Goal: Transaction & Acquisition: Purchase product/service

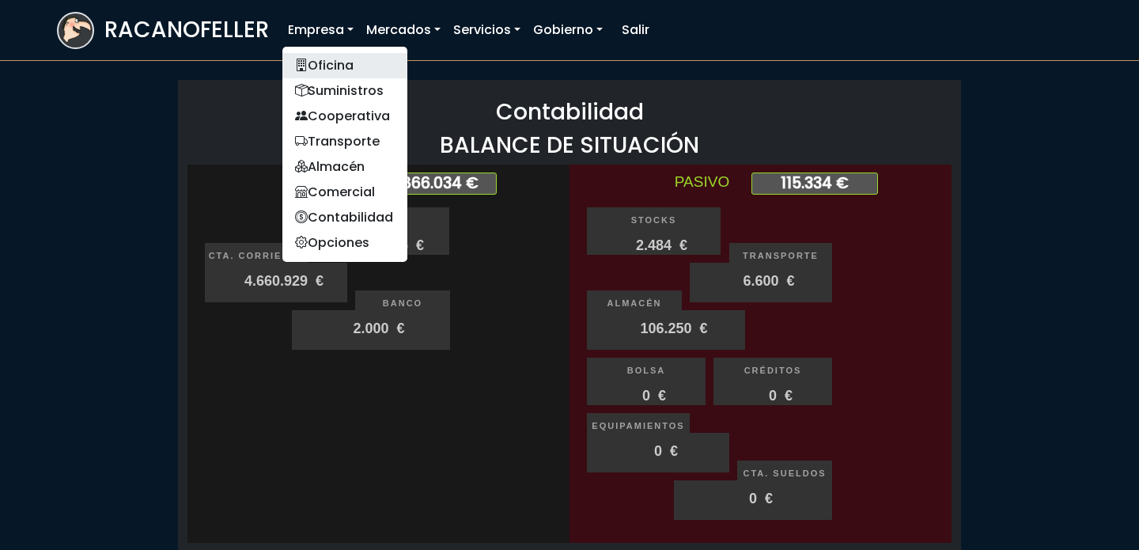
click at [343, 69] on link "Oficina" at bounding box center [344, 65] width 125 height 25
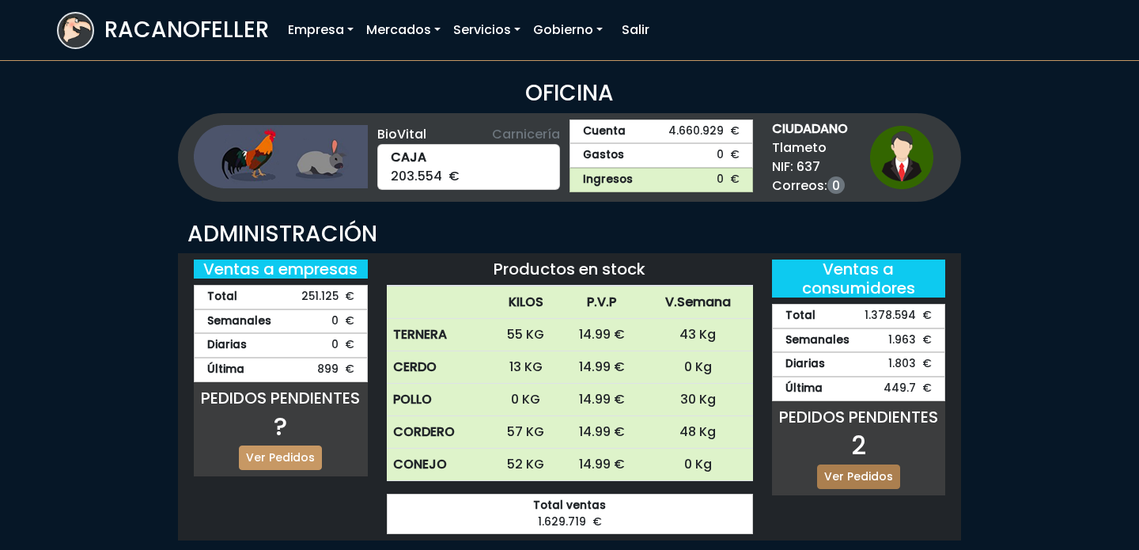
click at [850, 472] on link "Ver Pedidos" at bounding box center [858, 476] width 83 height 25
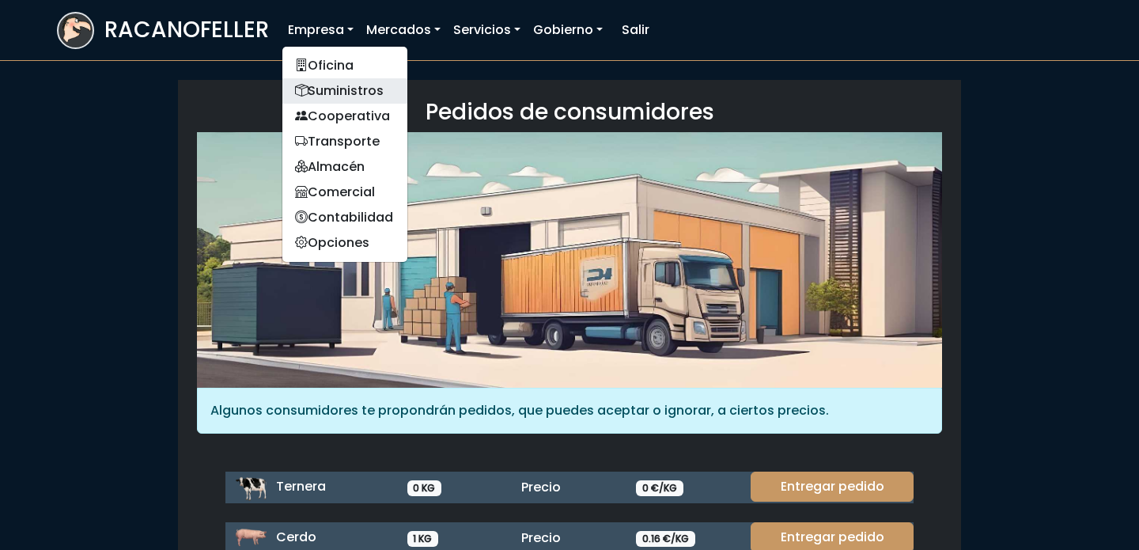
click at [334, 93] on link "Suministros" at bounding box center [344, 90] width 125 height 25
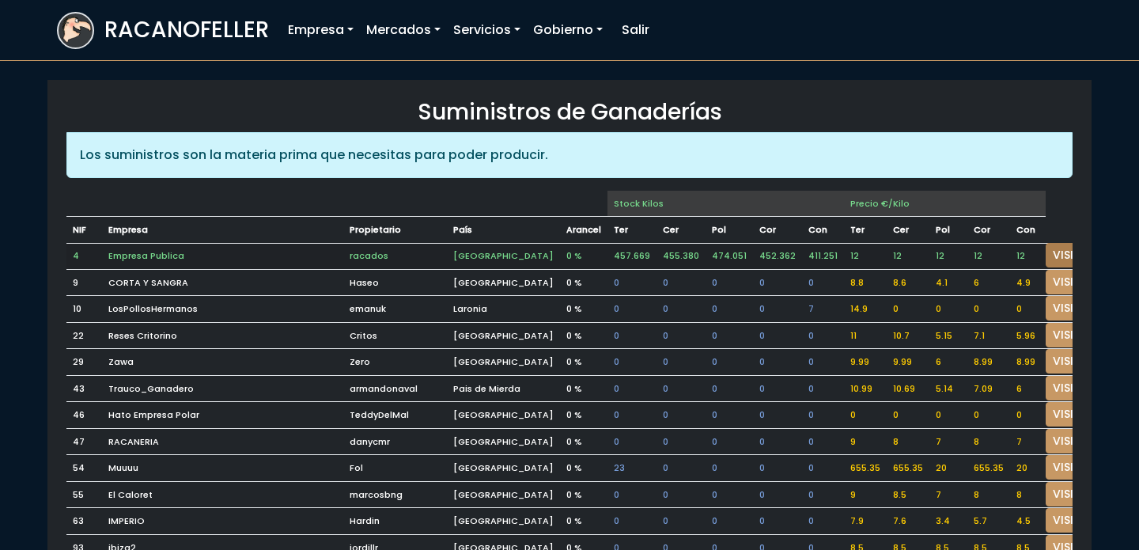
click at [1046, 252] on link "VISITAR" at bounding box center [1074, 255] width 57 height 25
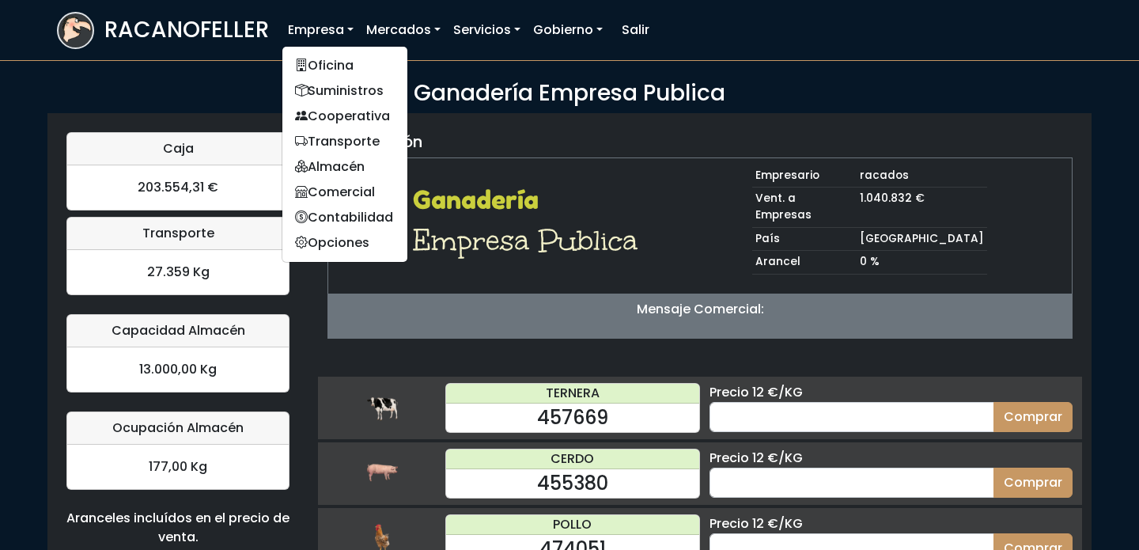
click at [305, 47] on ul "Oficina Suministros Cooperativa Transporte Almacén Comercial Contabilidad Opcio…" at bounding box center [345, 154] width 127 height 217
click at [306, 66] on icon at bounding box center [301, 65] width 13 height 18
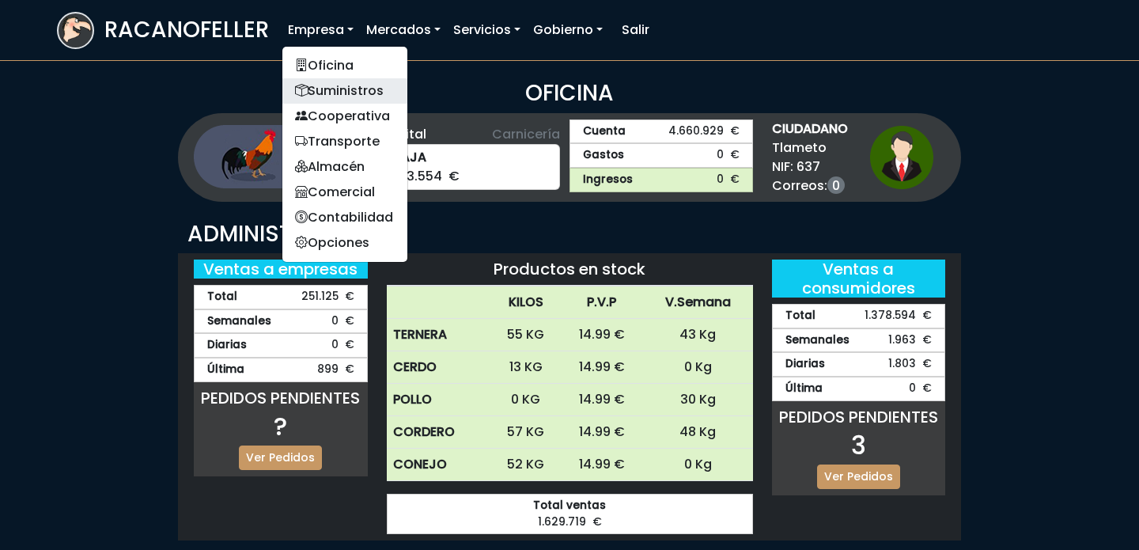
click at [337, 93] on link "Suministros" at bounding box center [344, 90] width 125 height 25
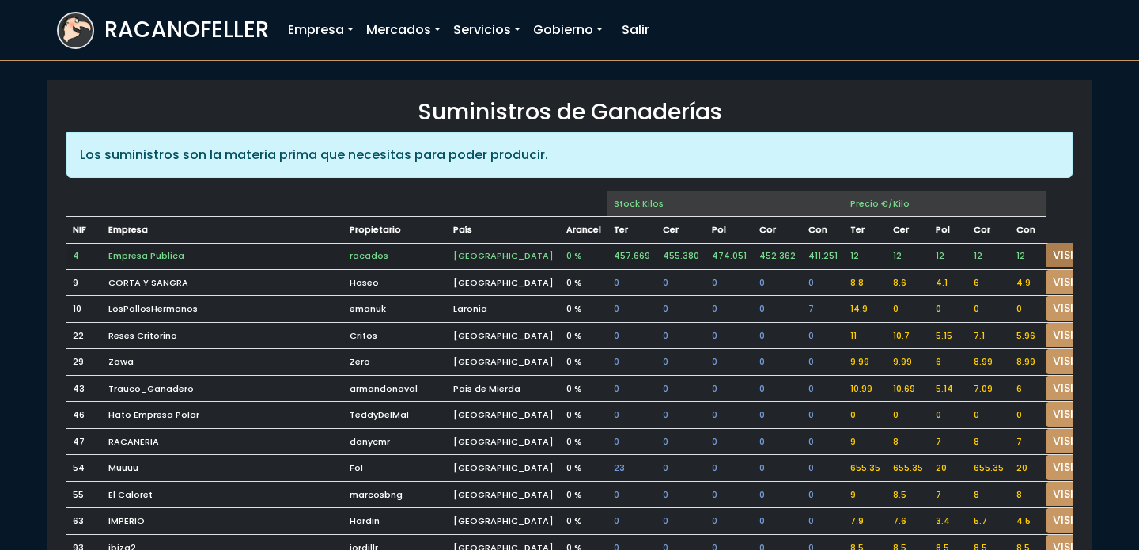
click at [1046, 244] on link "VISITAR" at bounding box center [1074, 255] width 57 height 25
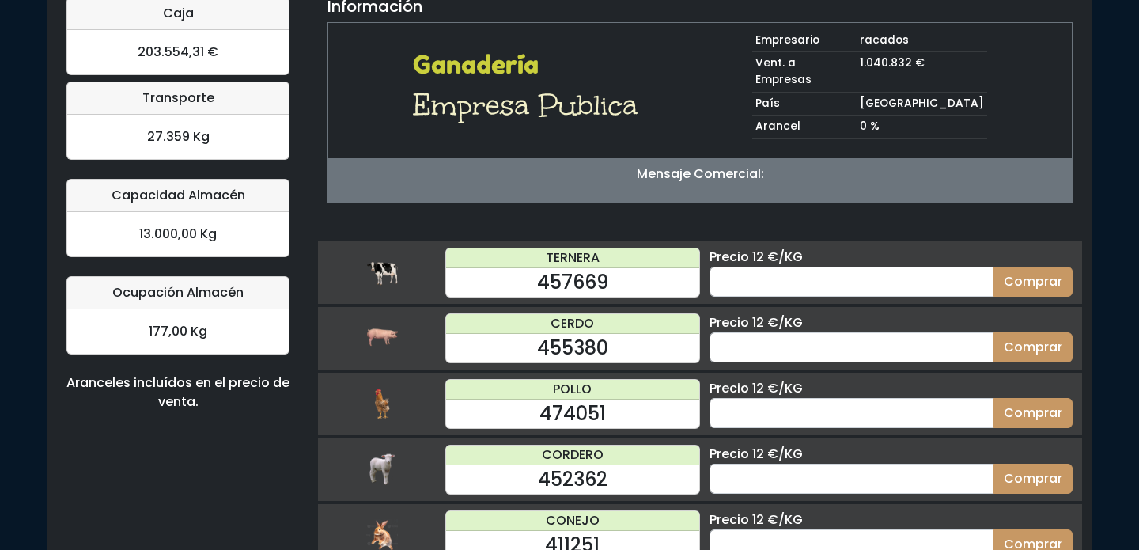
scroll to position [155, 0]
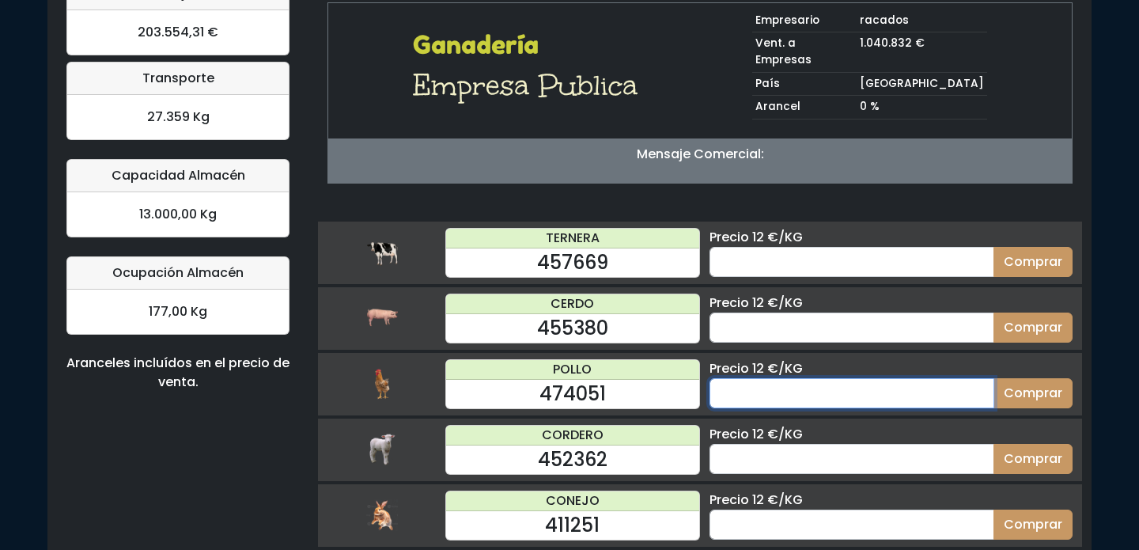
click at [841, 378] on input "number" at bounding box center [852, 393] width 285 height 30
type input "60"
click at [994, 378] on button "Comprar" at bounding box center [1033, 393] width 79 height 30
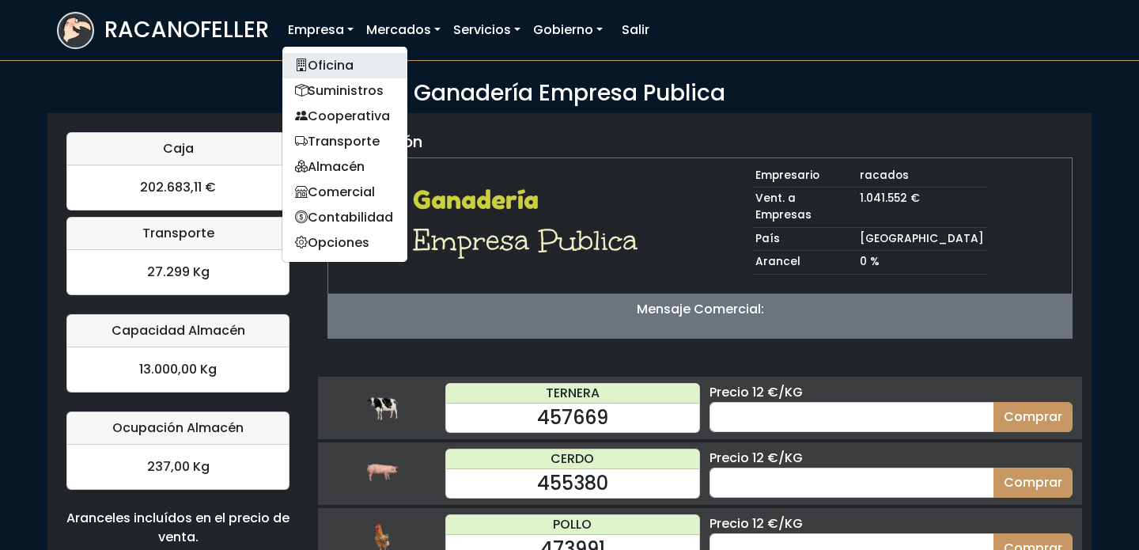
click at [335, 66] on link "Oficina" at bounding box center [344, 65] width 125 height 25
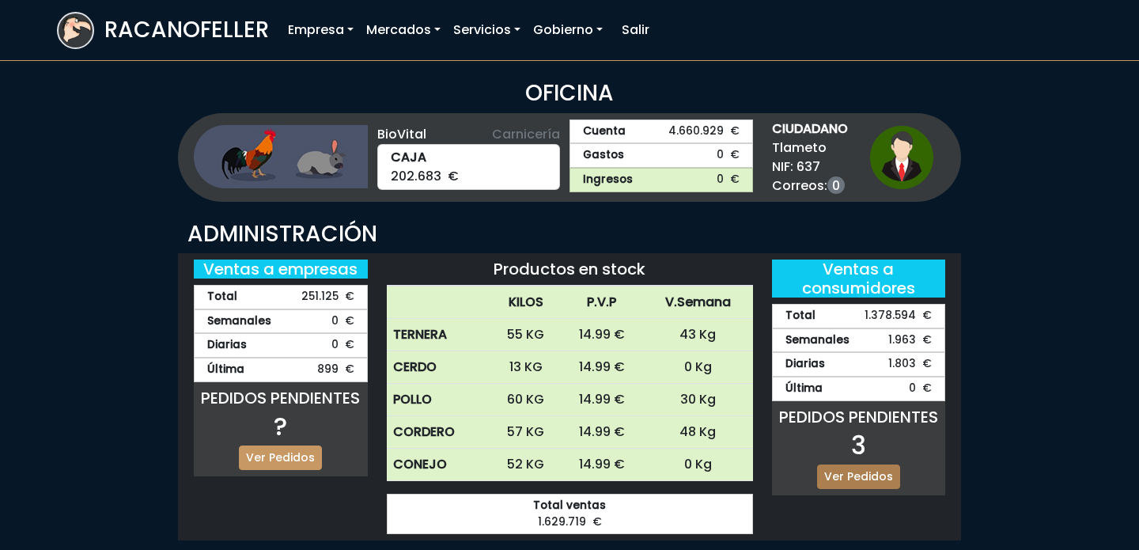
click at [865, 478] on link "Ver Pedidos" at bounding box center [858, 476] width 83 height 25
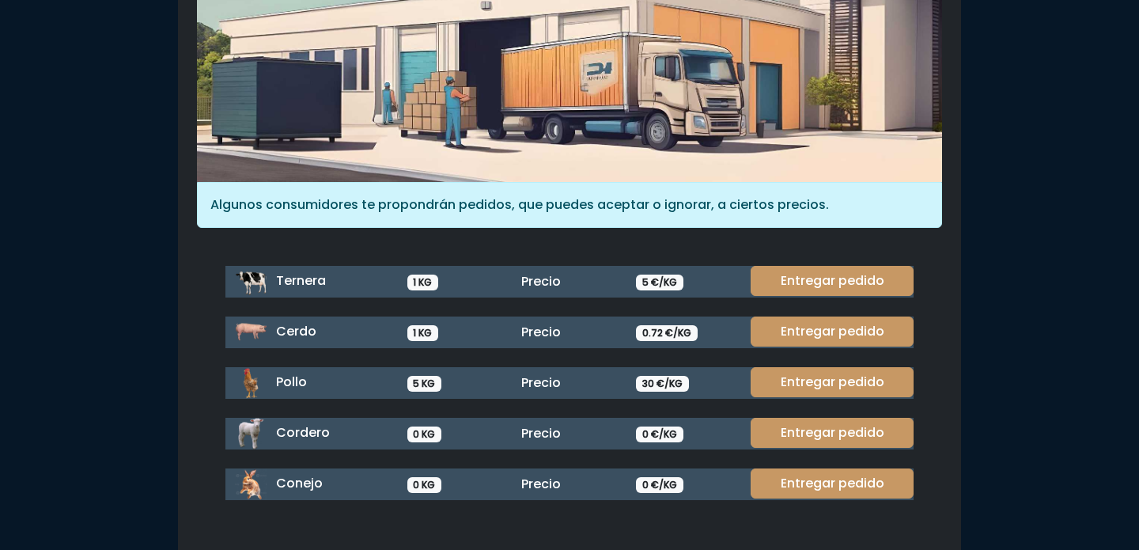
scroll to position [208, 0]
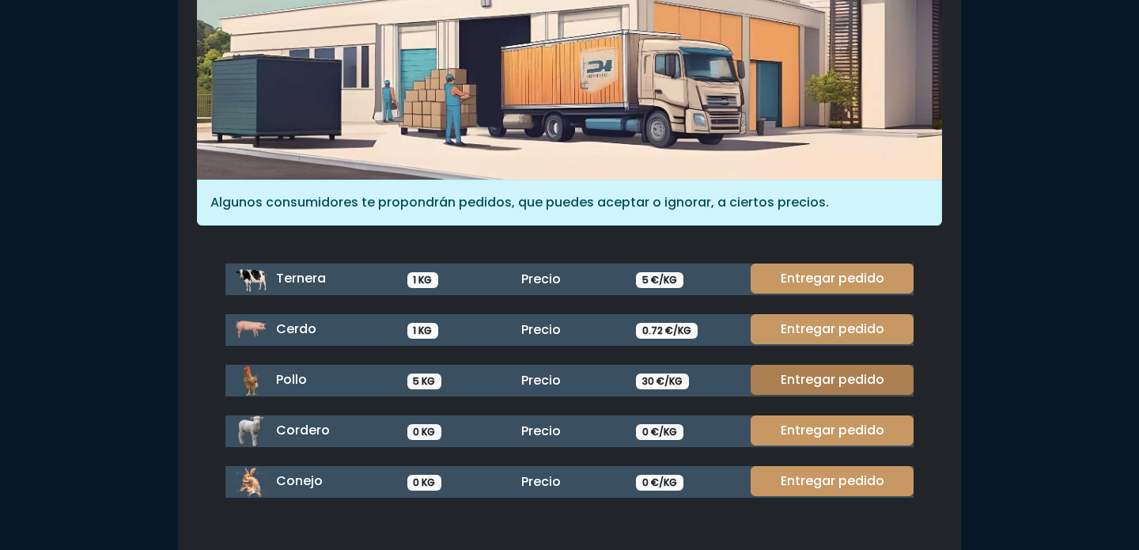
click at [831, 383] on link "Entregar pedido" at bounding box center [832, 380] width 163 height 30
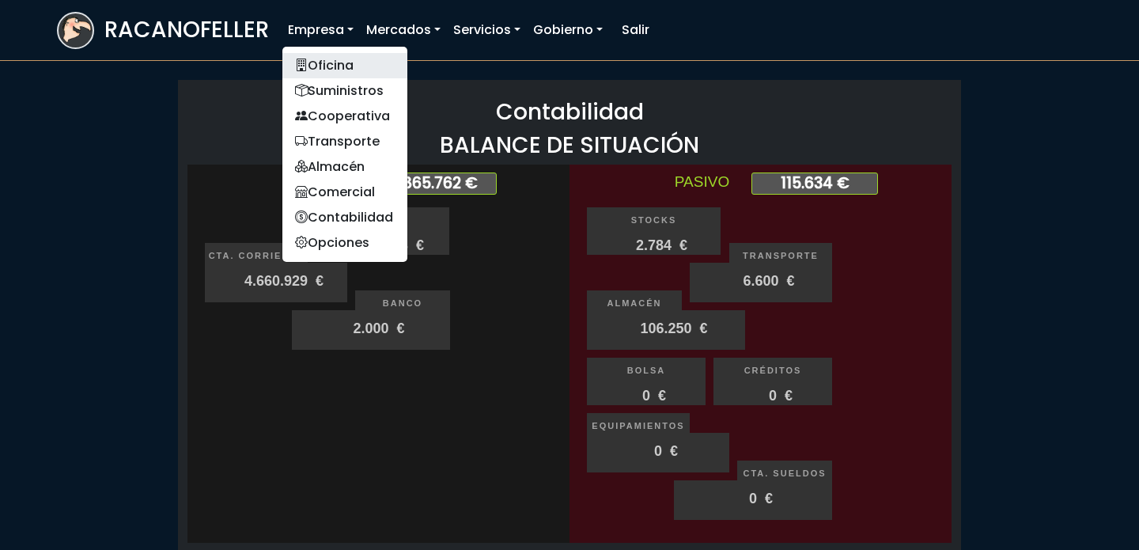
click at [331, 61] on link "Oficina" at bounding box center [344, 65] width 125 height 25
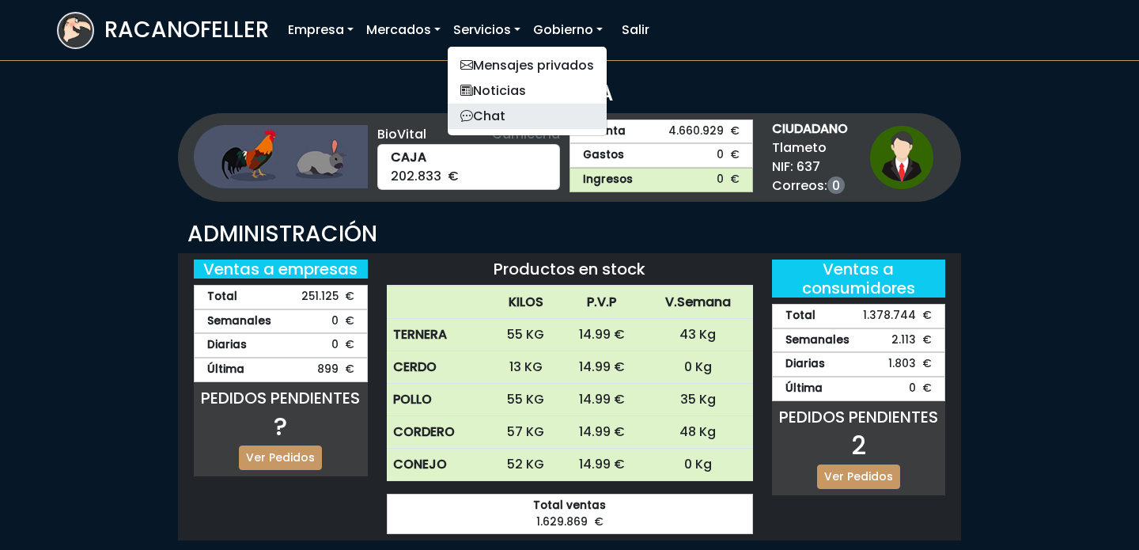
click at [510, 118] on link "Chat" at bounding box center [527, 116] width 159 height 25
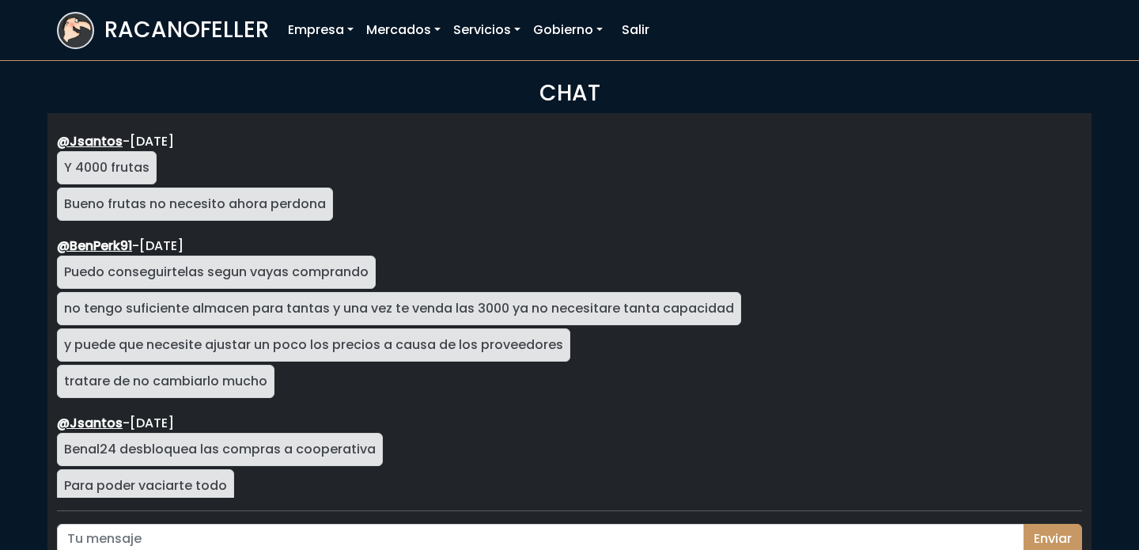
scroll to position [2725, 0]
